Goal: Transaction & Acquisition: Purchase product/service

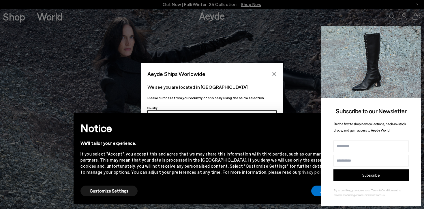
click at [415, 31] on icon at bounding box center [415, 30] width 3 height 3
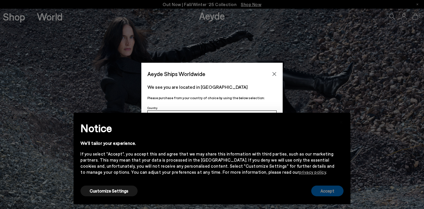
click at [319, 192] on button "Accept" at bounding box center [327, 190] width 32 height 11
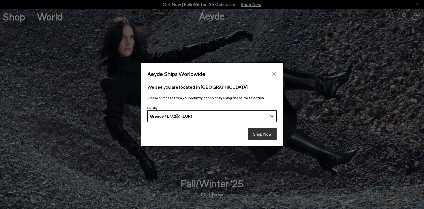
click at [259, 130] on button "Shop Now" at bounding box center [262, 134] width 29 height 12
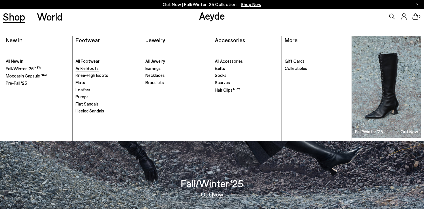
click at [91, 70] on span "Ankle Boots" at bounding box center [87, 67] width 23 height 5
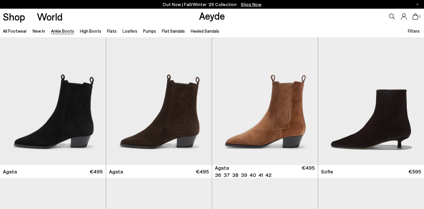
scroll to position [304, 0]
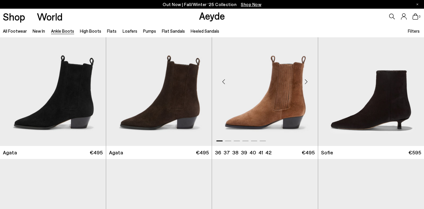
scroll to position [317, 0]
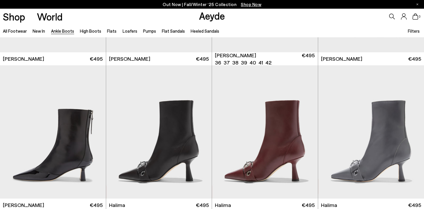
scroll to position [1437, 0]
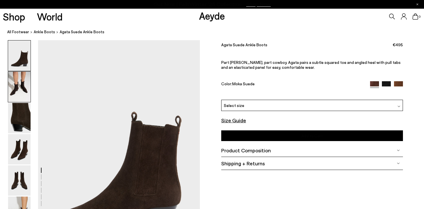
click at [19, 89] on img at bounding box center [19, 87] width 22 height 30
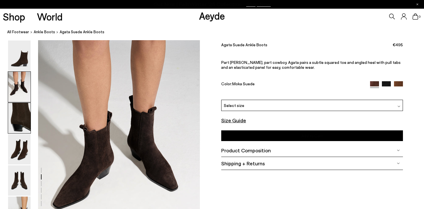
click at [22, 115] on img at bounding box center [19, 118] width 22 height 30
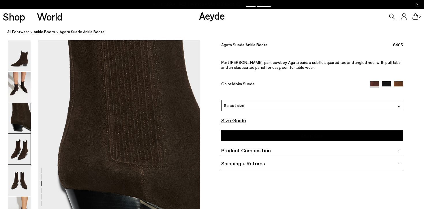
click at [25, 142] on img at bounding box center [19, 149] width 22 height 30
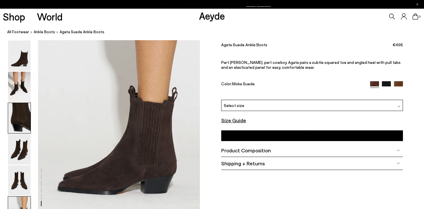
scroll to position [1112, 0]
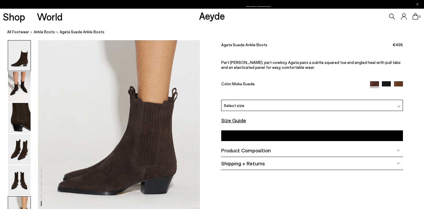
click at [16, 58] on img at bounding box center [19, 55] width 22 height 30
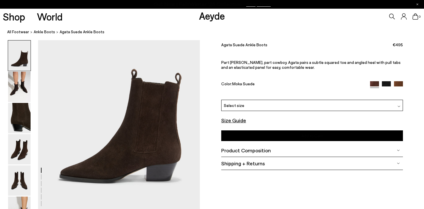
scroll to position [40, 0]
